Goal: Book appointment/travel/reservation

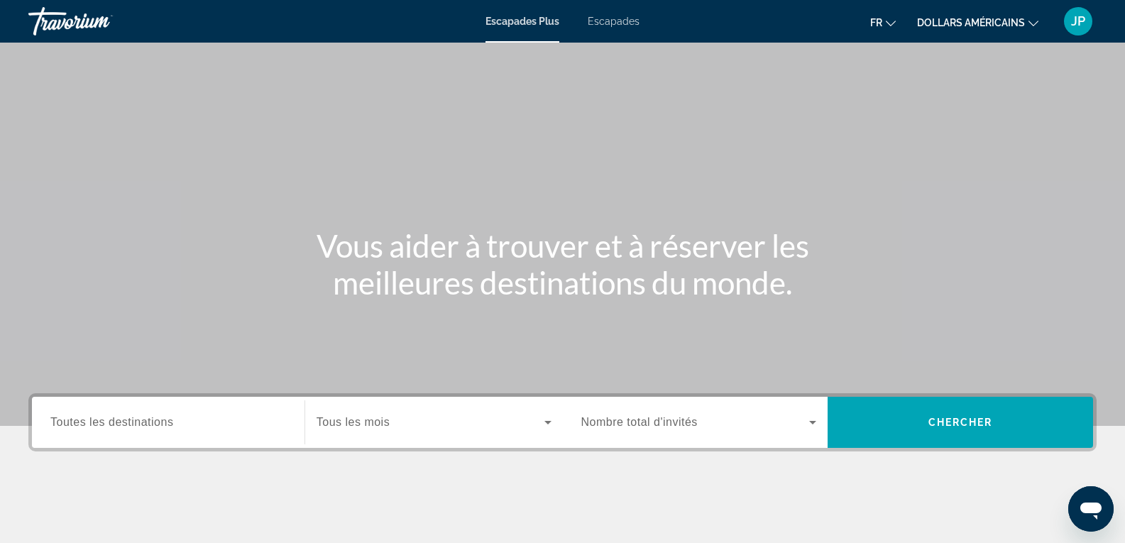
click at [239, 424] on input "Destination Toutes les destinations" at bounding box center [168, 423] width 236 height 17
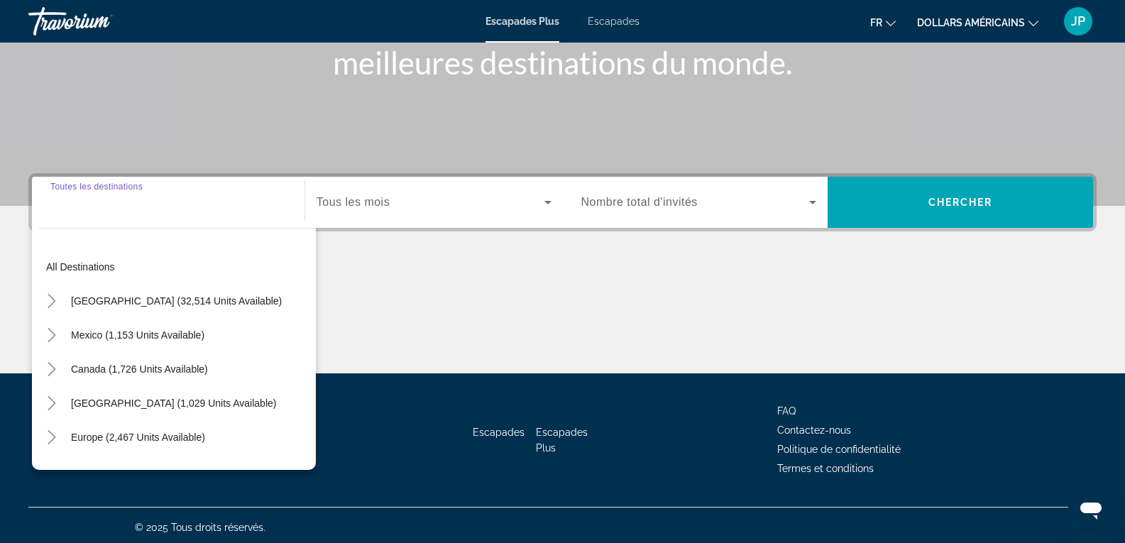
scroll to position [224, 0]
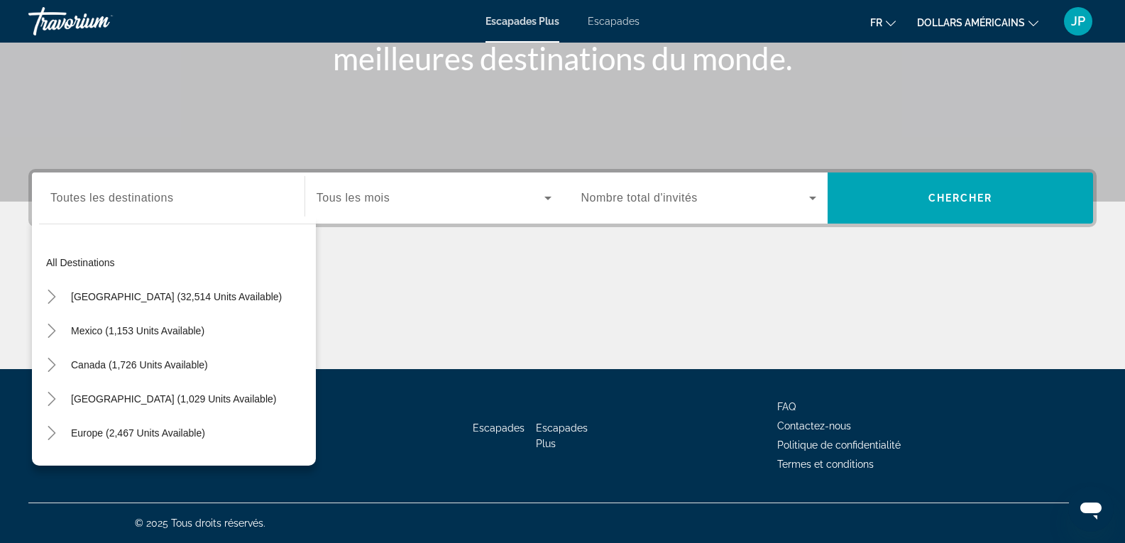
click at [351, 202] on span "Tous les mois" at bounding box center [353, 198] width 73 height 12
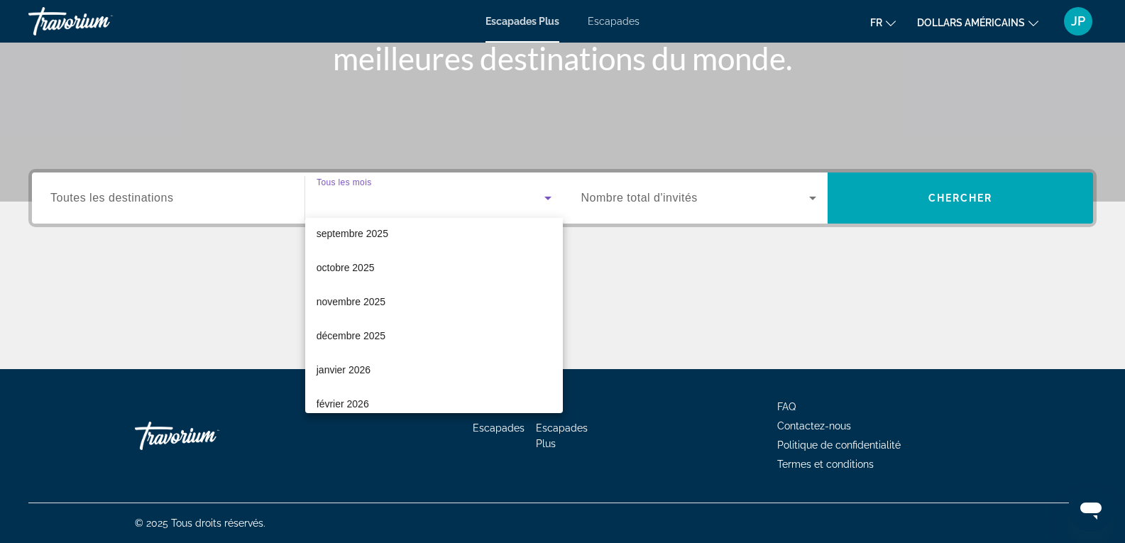
scroll to position [43, 0]
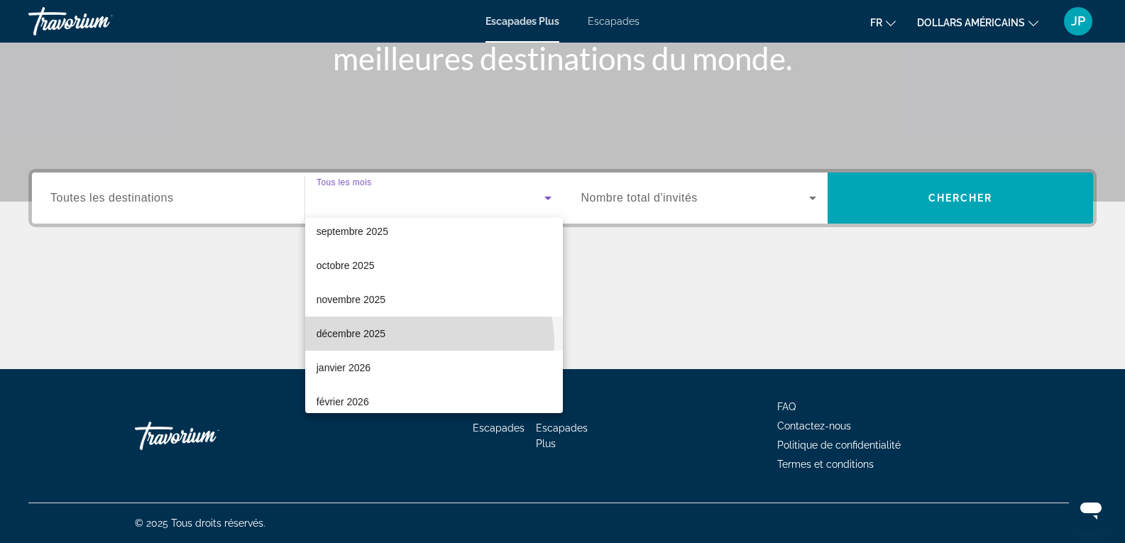
click at [418, 344] on mat-option "décembre 2025" at bounding box center [434, 334] width 258 height 34
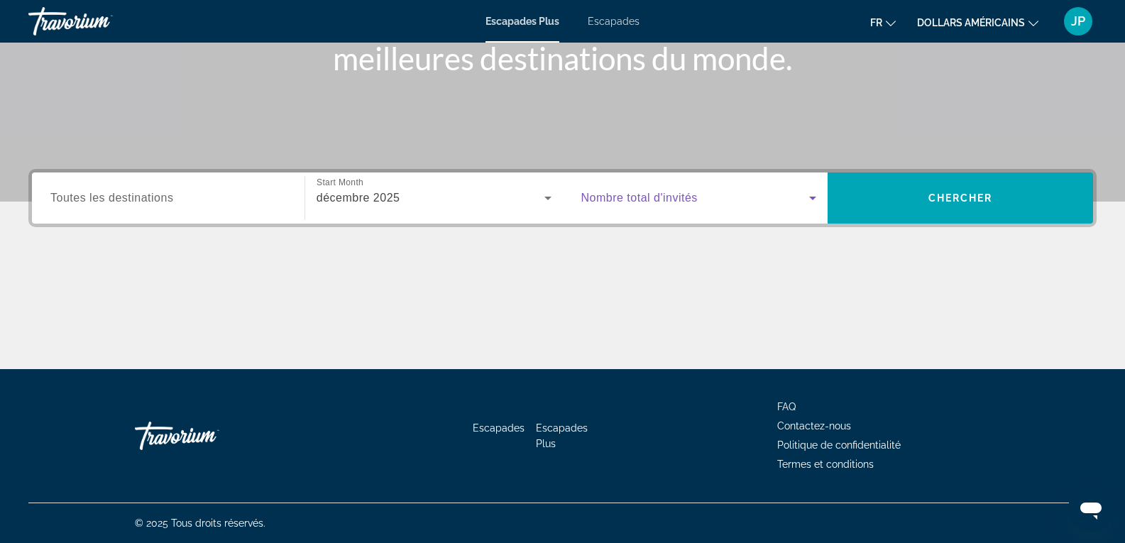
click at [729, 201] on span "Widget de recherche" at bounding box center [695, 198] width 229 height 17
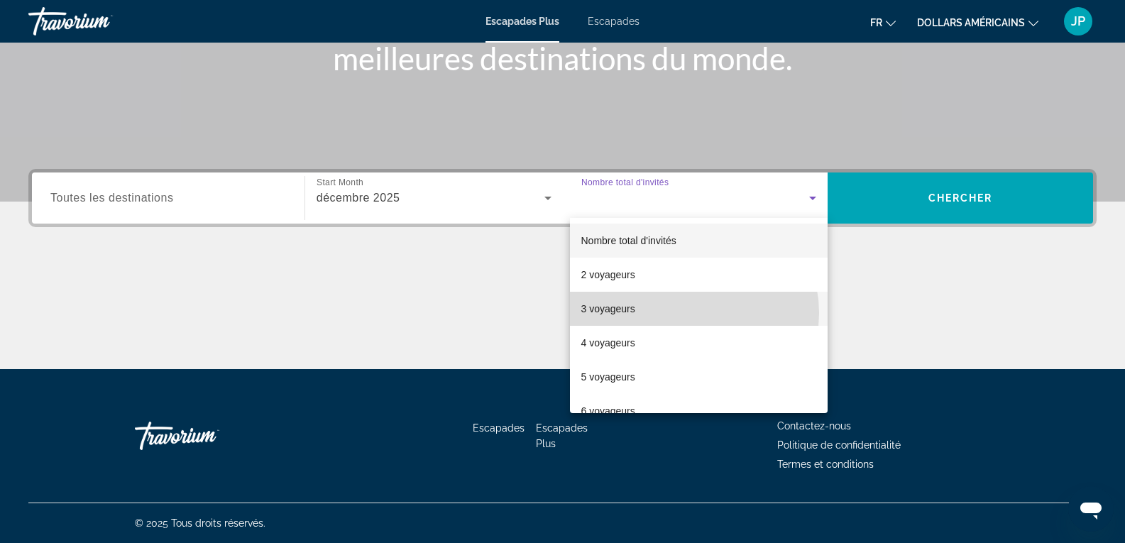
click at [687, 313] on mat-option "3 voyageurs" at bounding box center [699, 309] width 258 height 34
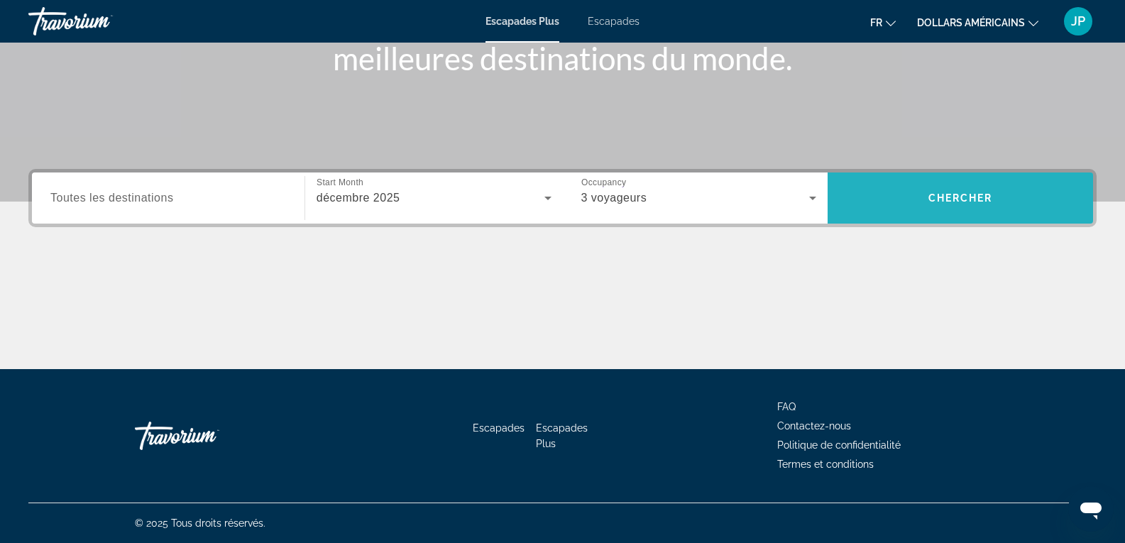
click at [910, 184] on span "Widget de recherche" at bounding box center [960, 198] width 265 height 34
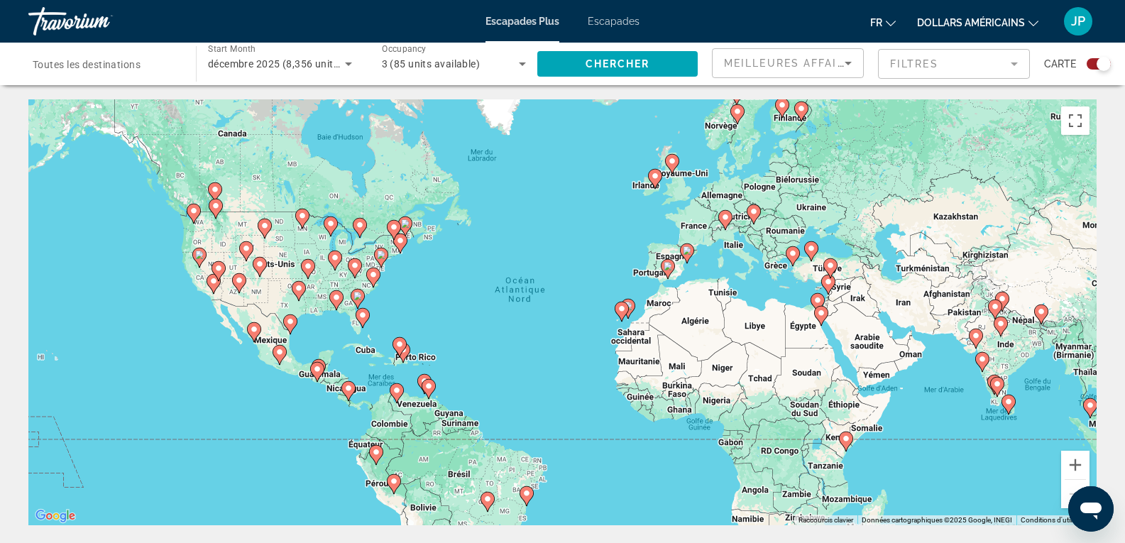
click at [1095, 61] on div "Search widget" at bounding box center [1099, 63] width 24 height 11
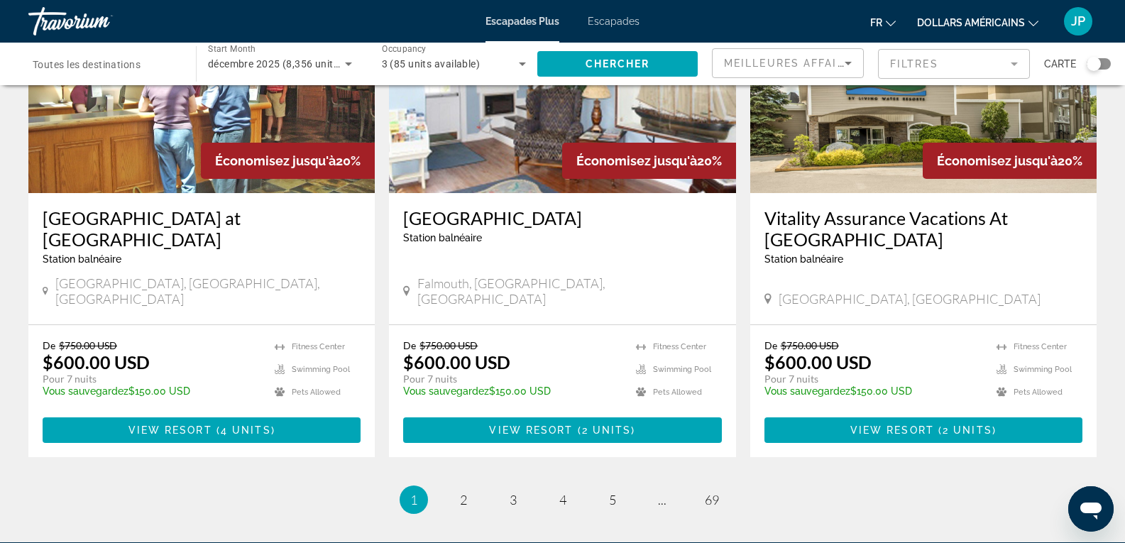
scroll to position [1796, 0]
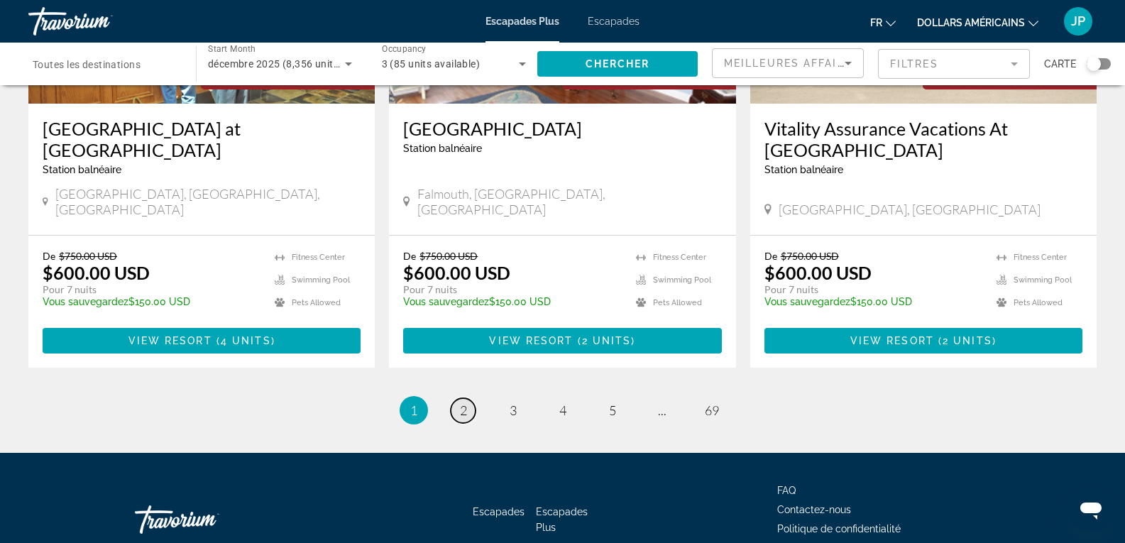
click at [463, 398] on link "page 2" at bounding box center [463, 410] width 25 height 25
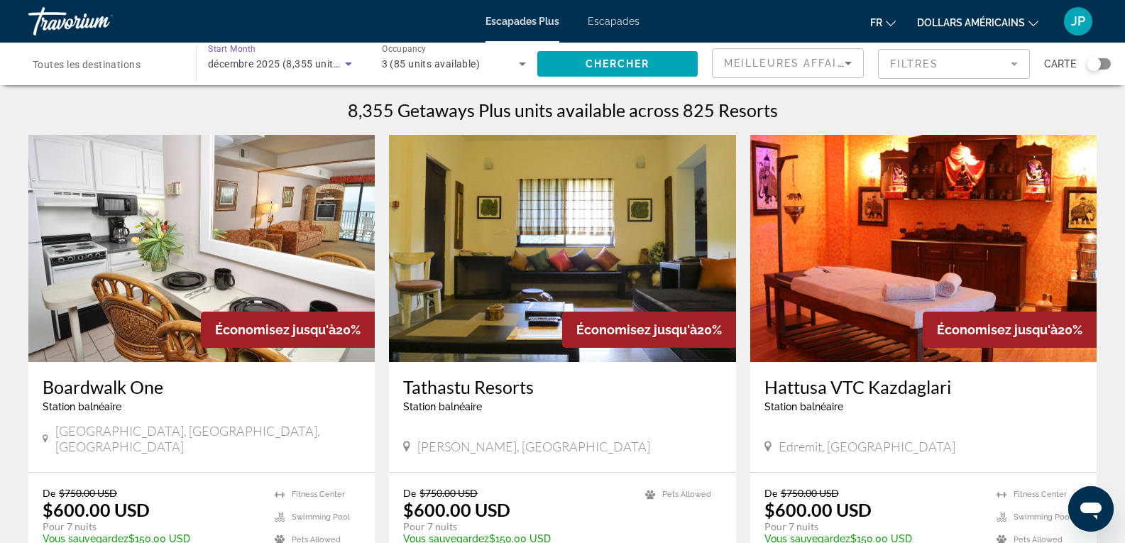
click at [340, 59] on icon "Search widget" at bounding box center [348, 63] width 17 height 17
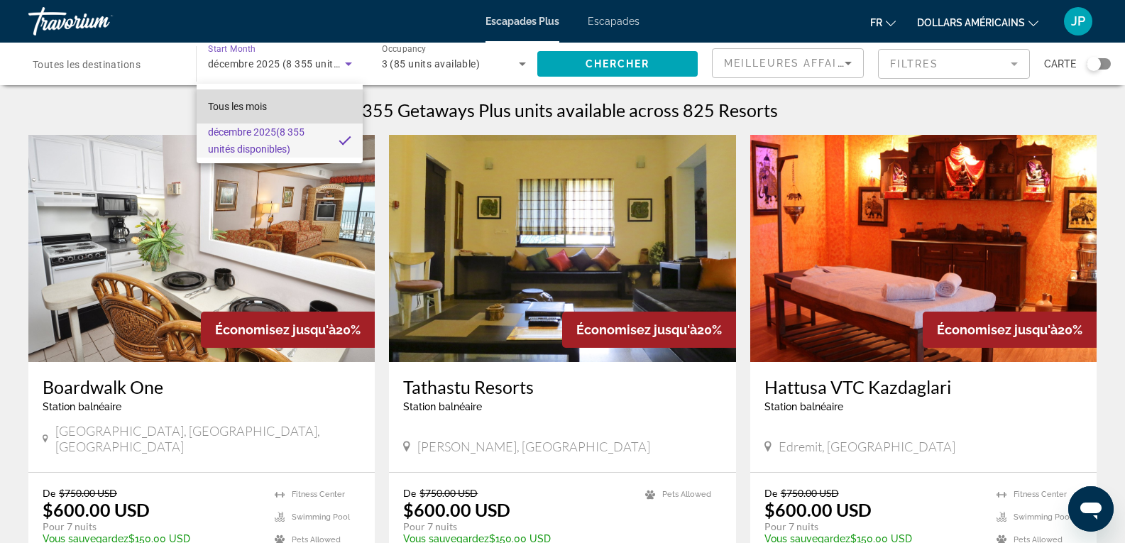
click at [285, 107] on mat-option "Tous les mois" at bounding box center [280, 106] width 167 height 34
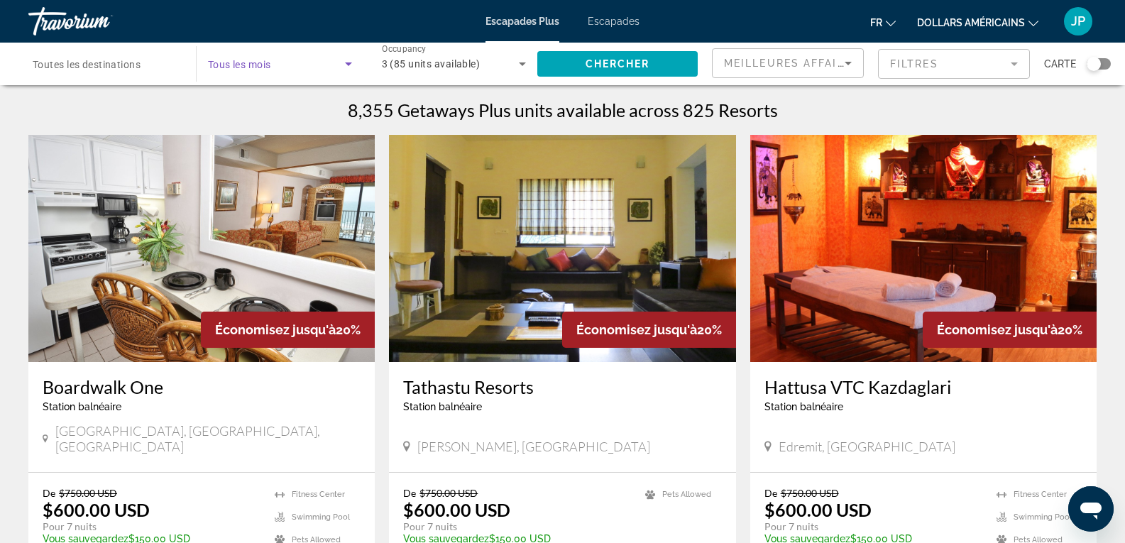
click at [326, 72] on span "Search widget" at bounding box center [276, 63] width 137 height 17
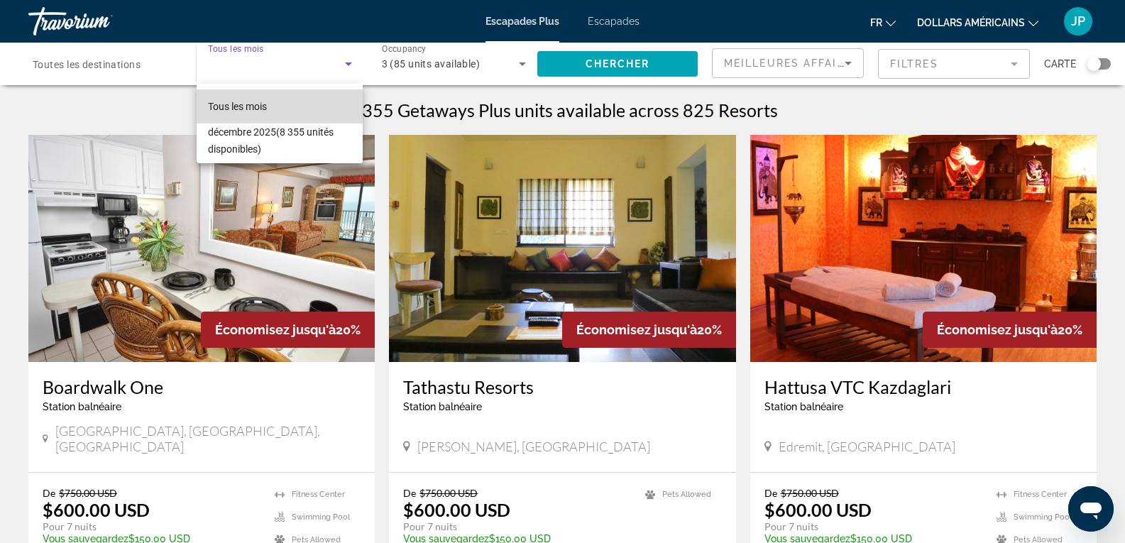
click at [239, 96] on mat-option "Tous les mois" at bounding box center [280, 106] width 167 height 34
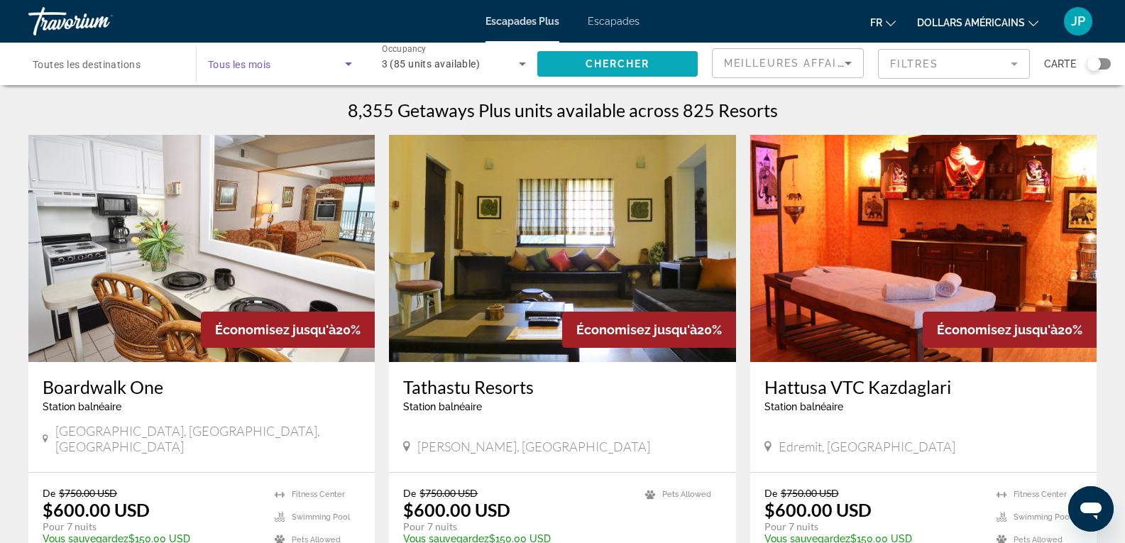
click at [667, 62] on span "Search widget" at bounding box center [617, 64] width 160 height 34
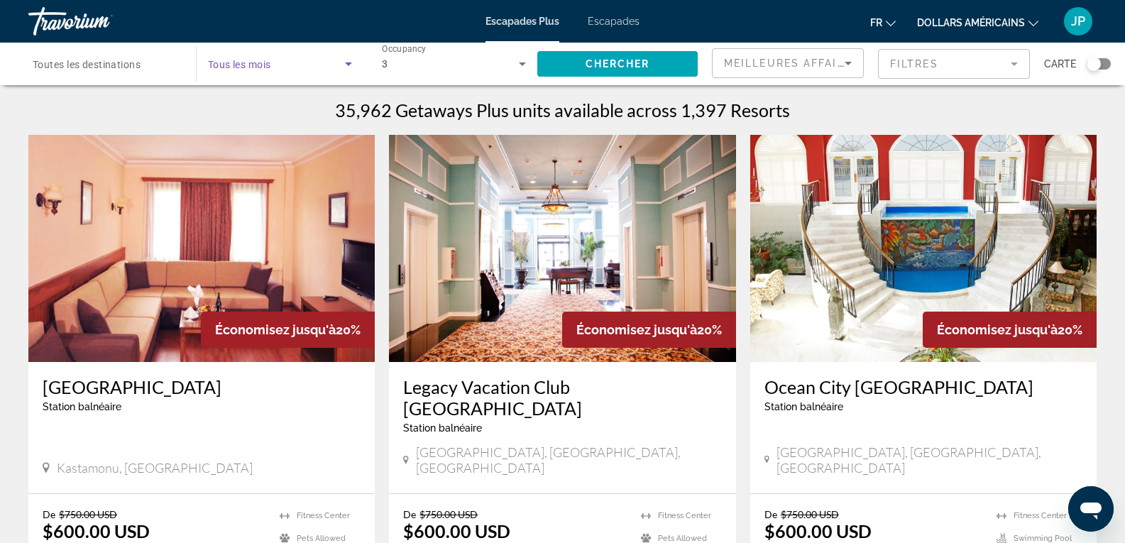
click at [351, 67] on icon "Search widget" at bounding box center [348, 63] width 17 height 17
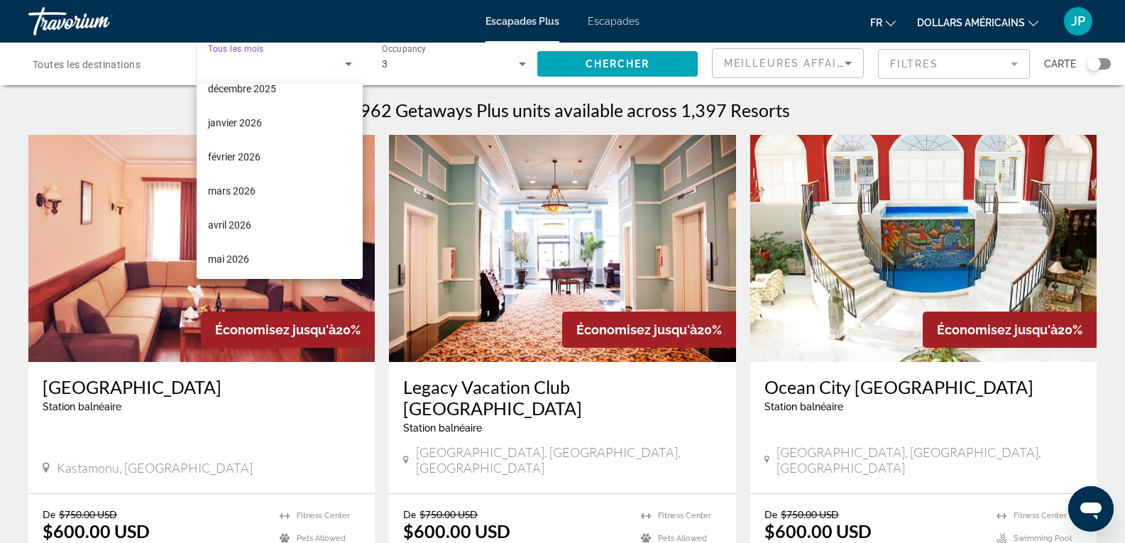
scroll to position [164, 0]
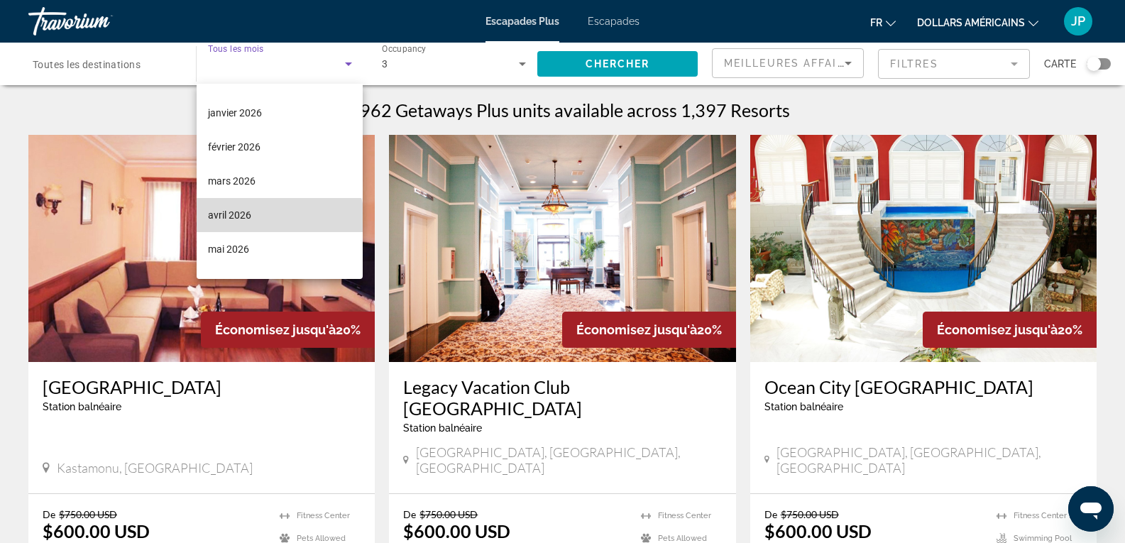
click at [279, 225] on mat-option "avril 2026" at bounding box center [280, 215] width 167 height 34
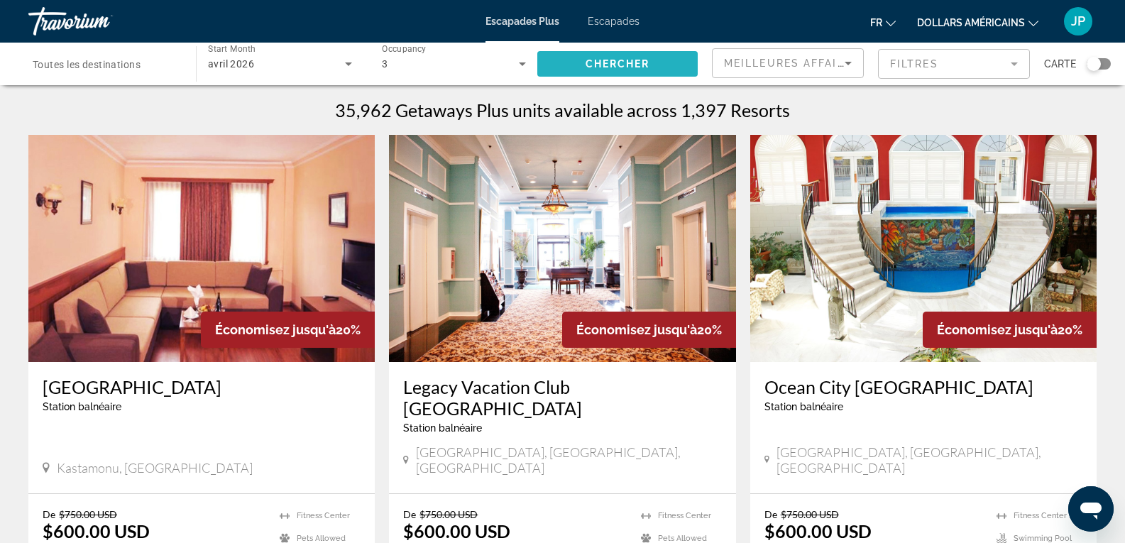
click at [664, 67] on span "Search widget" at bounding box center [617, 64] width 160 height 34
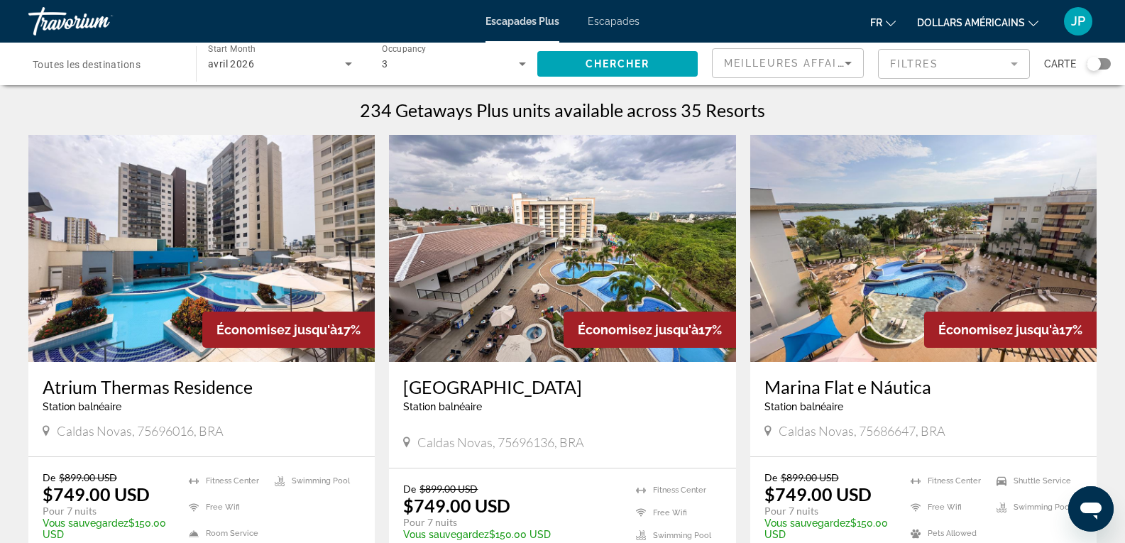
click at [616, 34] on div "Escapades Plus Escapades fr English Español Français Italiano Português русский…" at bounding box center [562, 21] width 1125 height 37
click at [616, 26] on font "Escapades" at bounding box center [614, 21] width 52 height 11
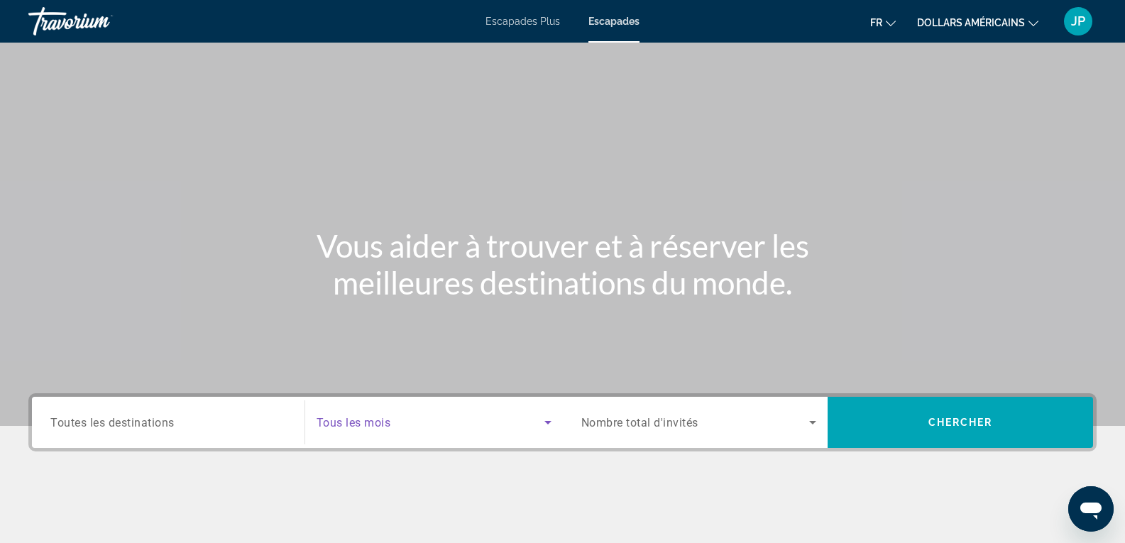
click at [522, 429] on span "Search widget" at bounding box center [431, 422] width 228 height 17
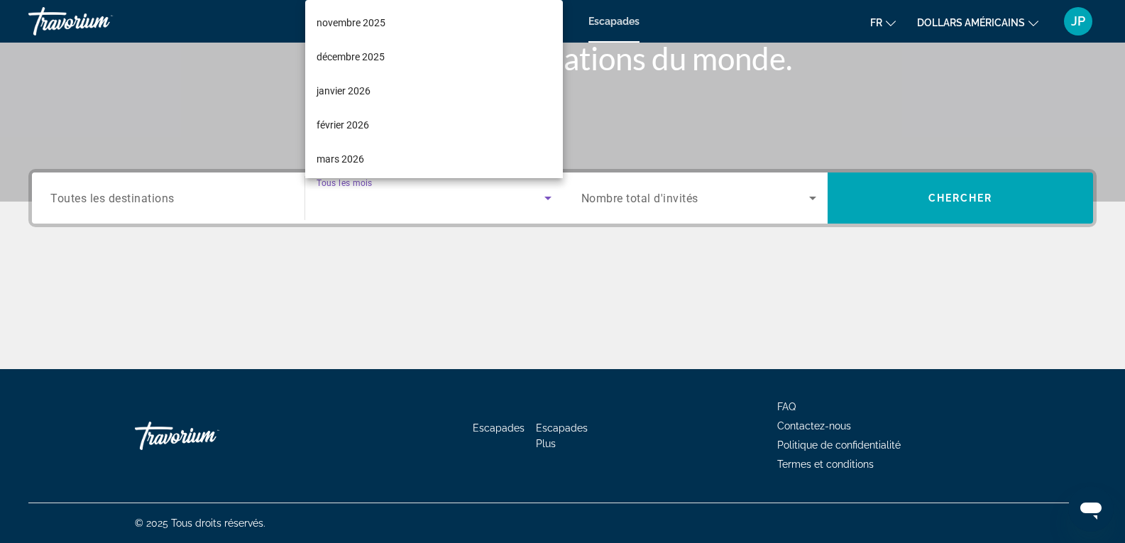
scroll to position [106, 0]
click at [458, 51] on mat-option "décembre 2025" at bounding box center [434, 52] width 258 height 34
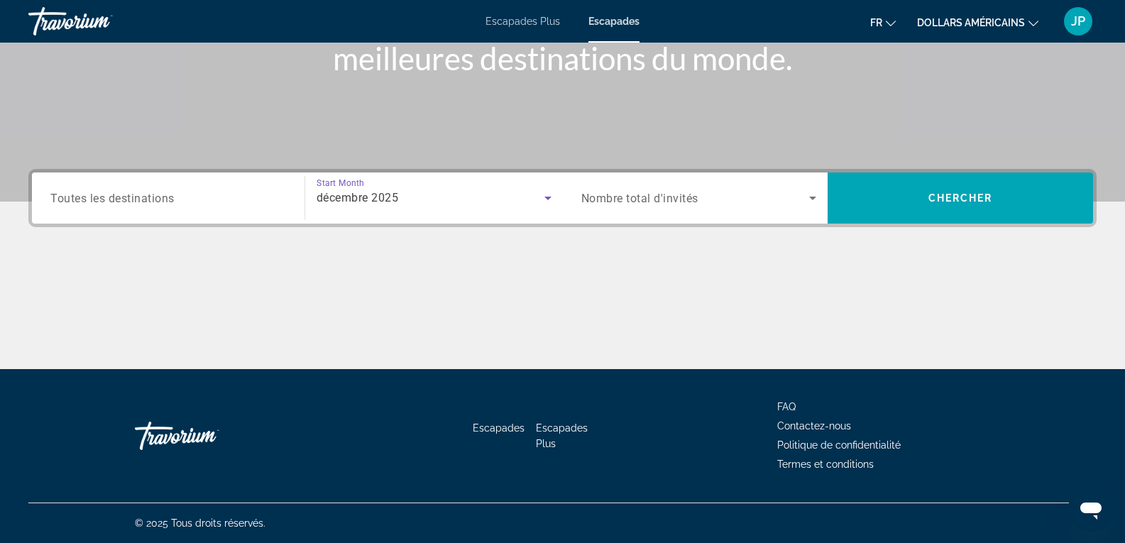
click at [733, 206] on span "Search widget" at bounding box center [695, 198] width 229 height 17
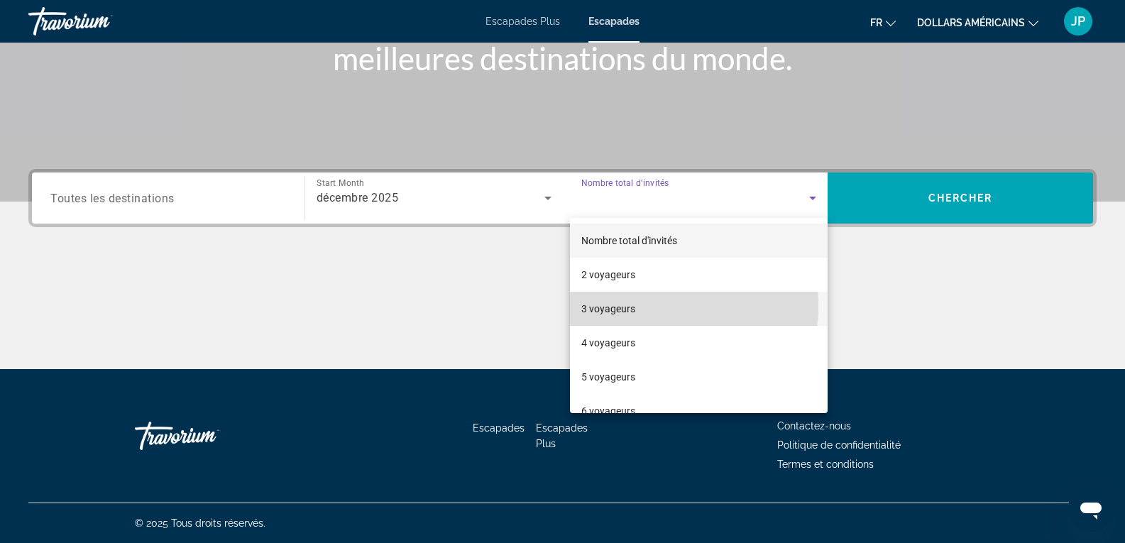
click at [671, 307] on mat-option "3 voyageurs" at bounding box center [699, 309] width 258 height 34
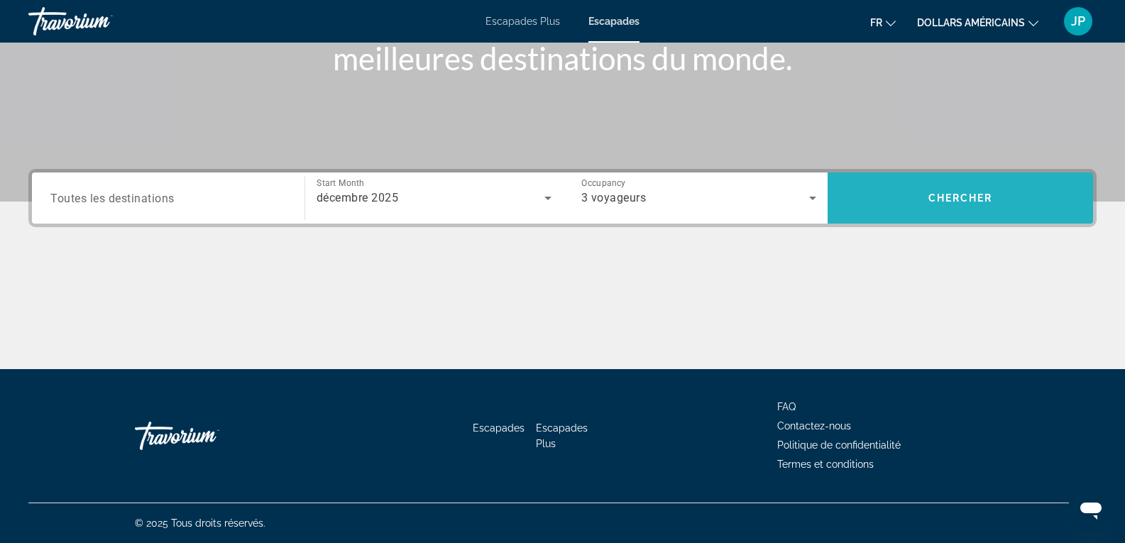
click at [905, 207] on span "Search widget" at bounding box center [960, 198] width 265 height 34
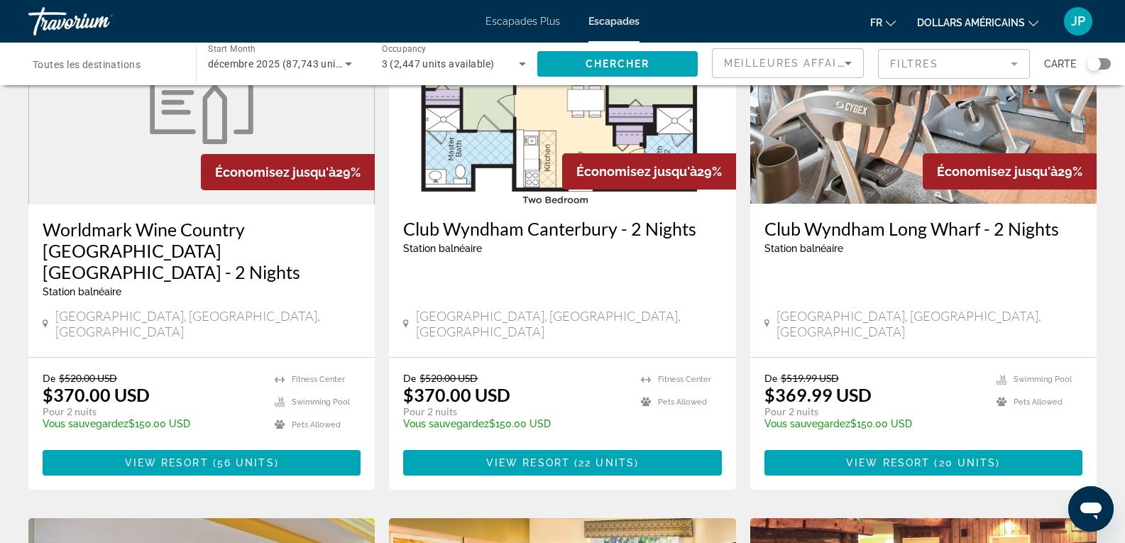
scroll to position [428, 0]
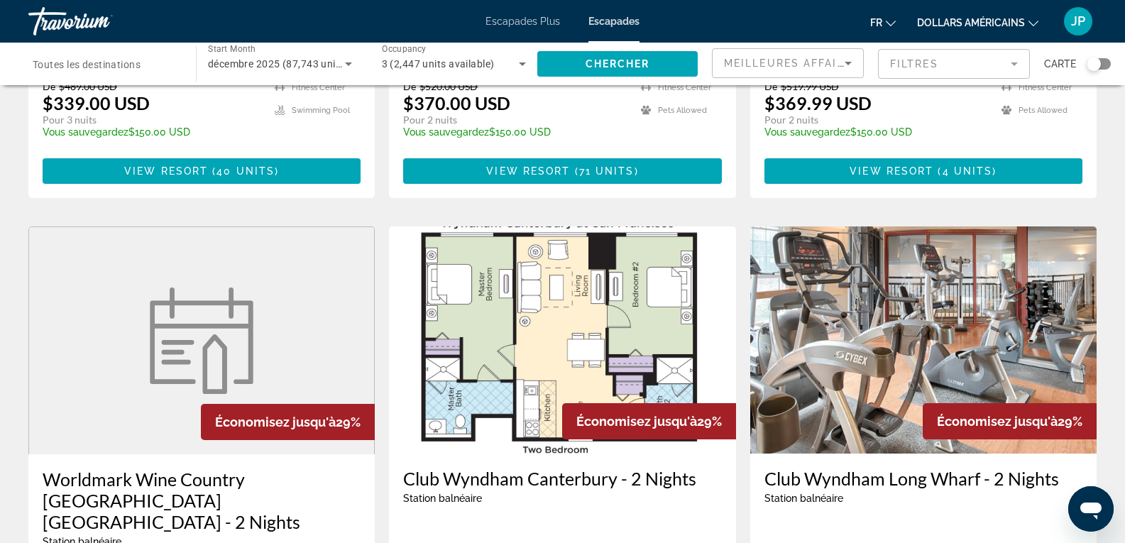
click at [138, 51] on div "Search widget" at bounding box center [105, 64] width 145 height 40
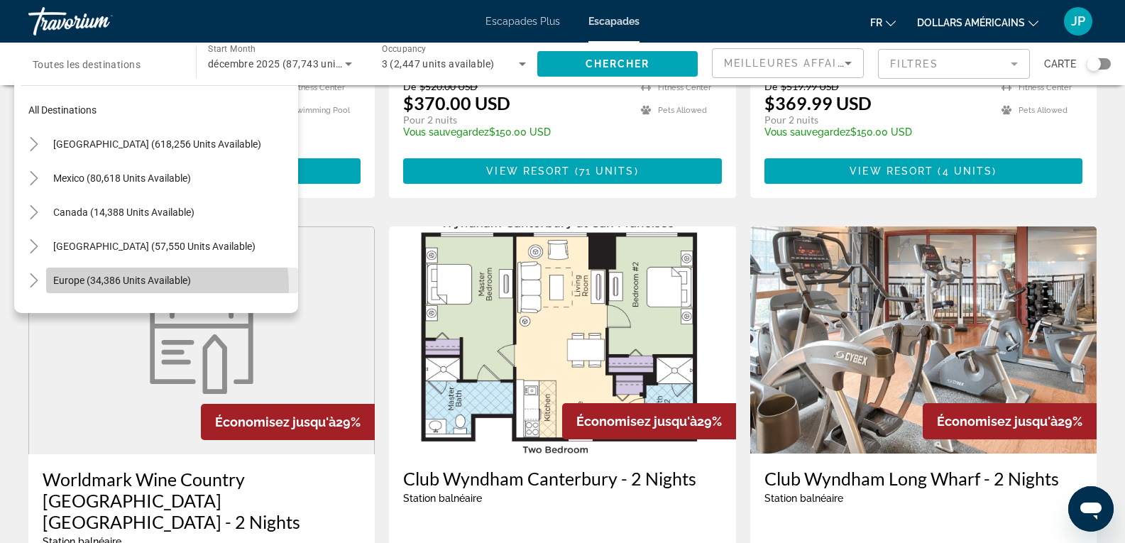
click at [152, 287] on span "Search widget" at bounding box center [172, 280] width 252 height 34
type input "**********"
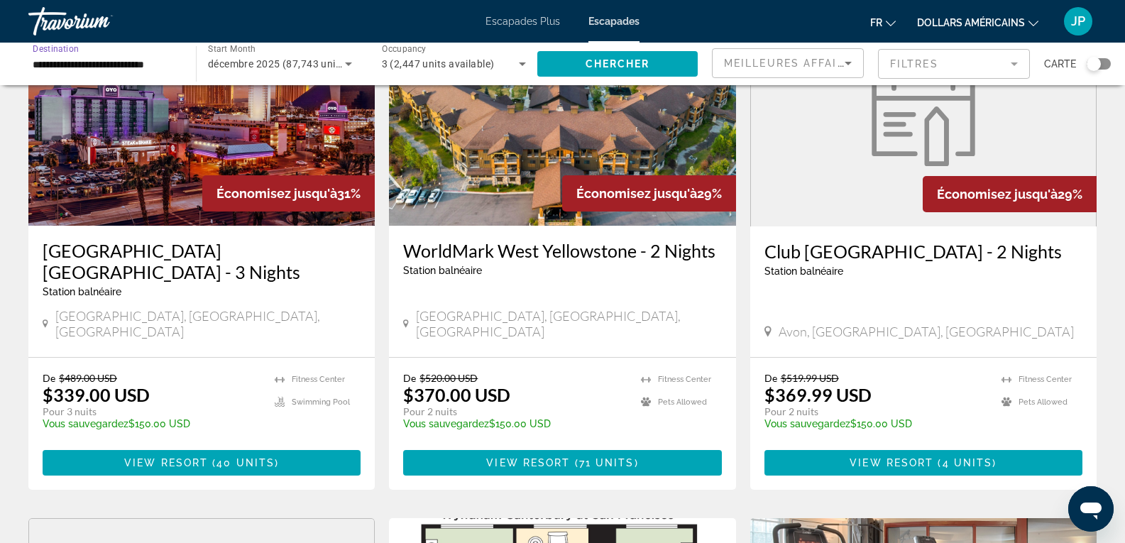
scroll to position [45, 0]
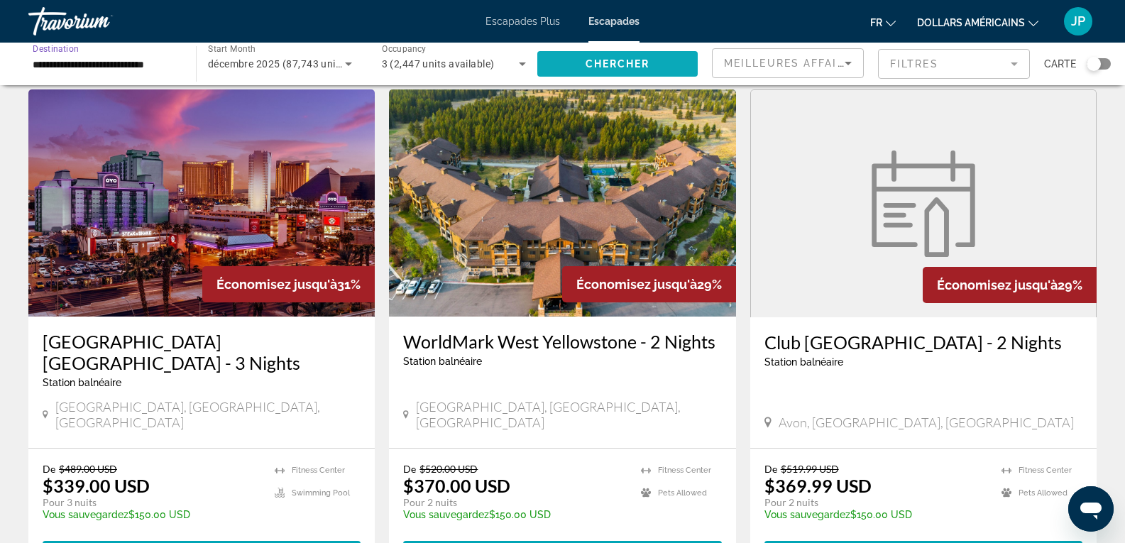
click at [656, 55] on span "Search widget" at bounding box center [617, 64] width 160 height 34
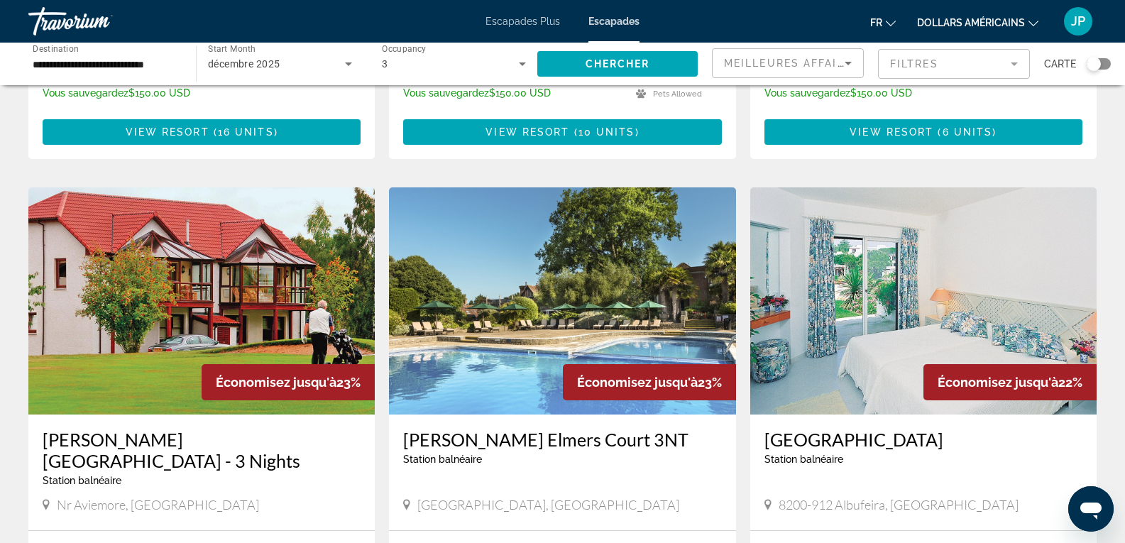
scroll to position [477, 0]
